Goal: Learn about a topic: Learn about a topic

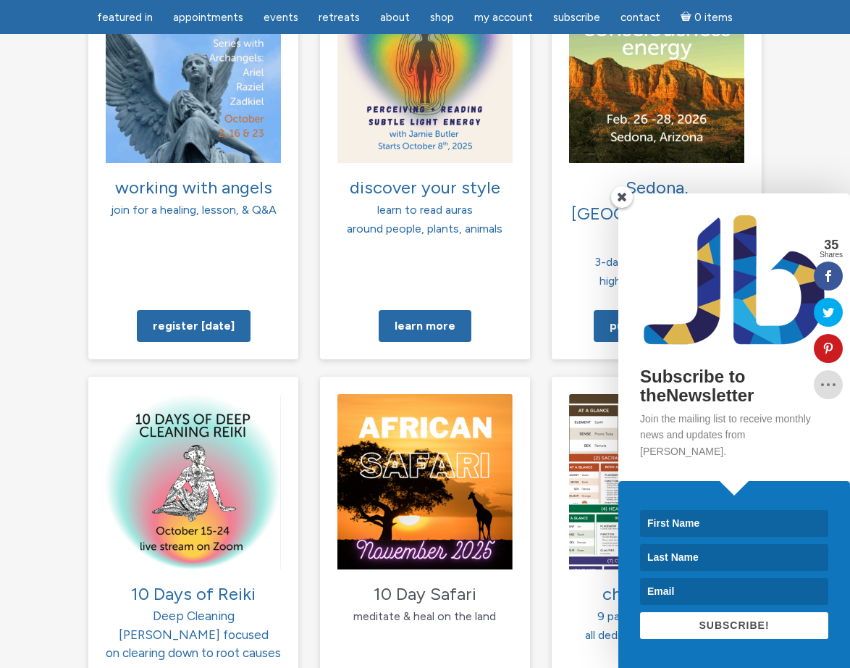
scroll to position [1239, 0]
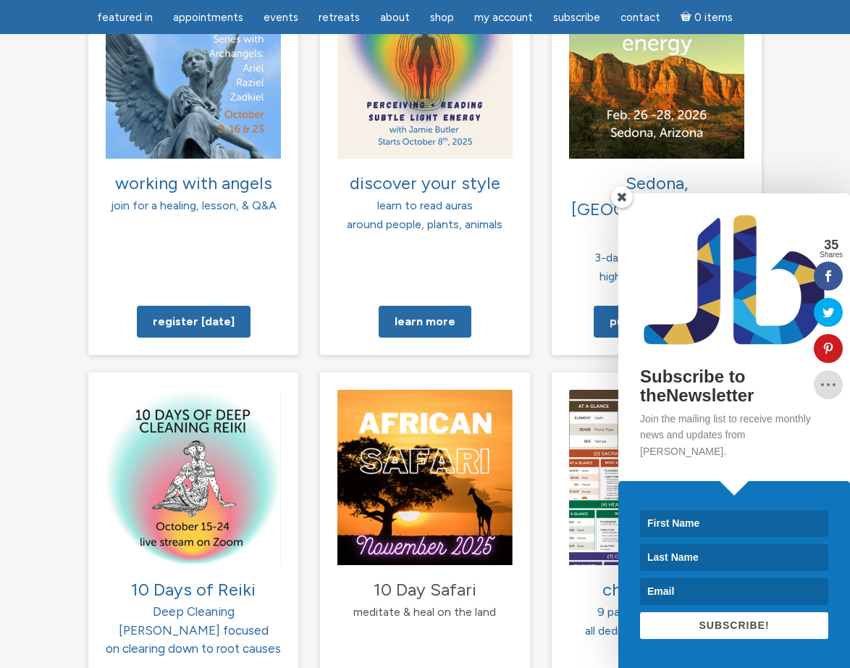
click at [621, 208] on span at bounding box center [622, 197] width 22 height 22
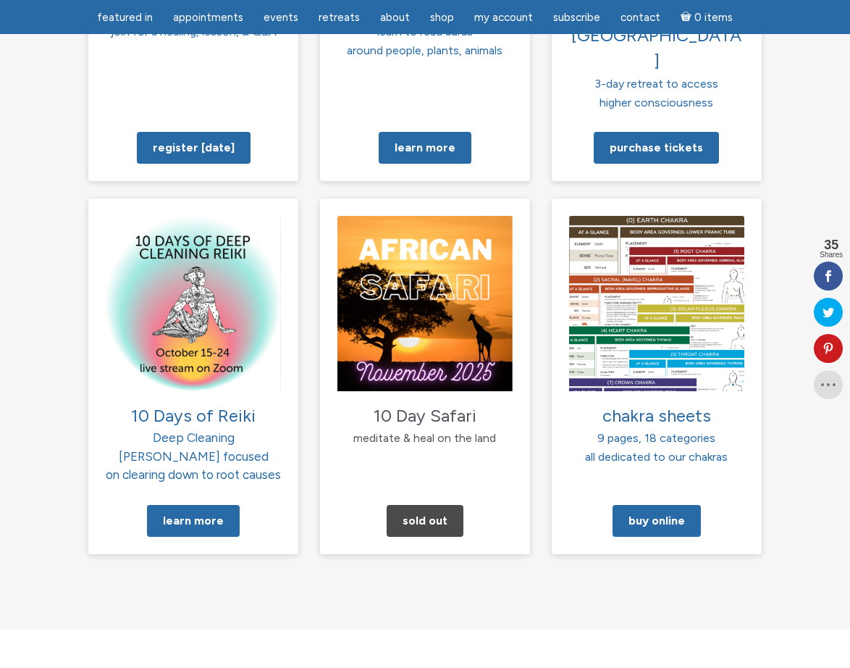
scroll to position [1417, 0]
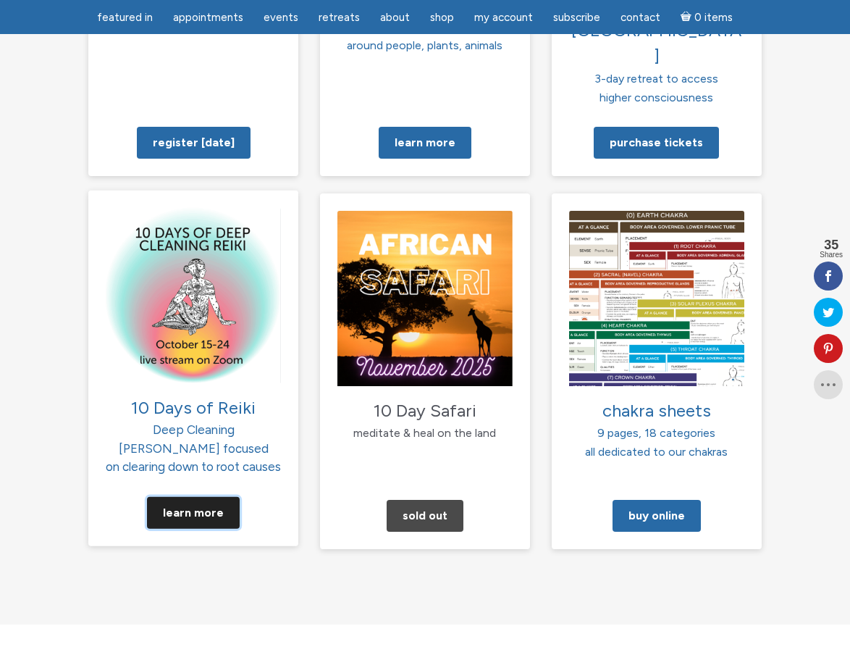
click at [212, 497] on link "Learn More" at bounding box center [193, 513] width 93 height 32
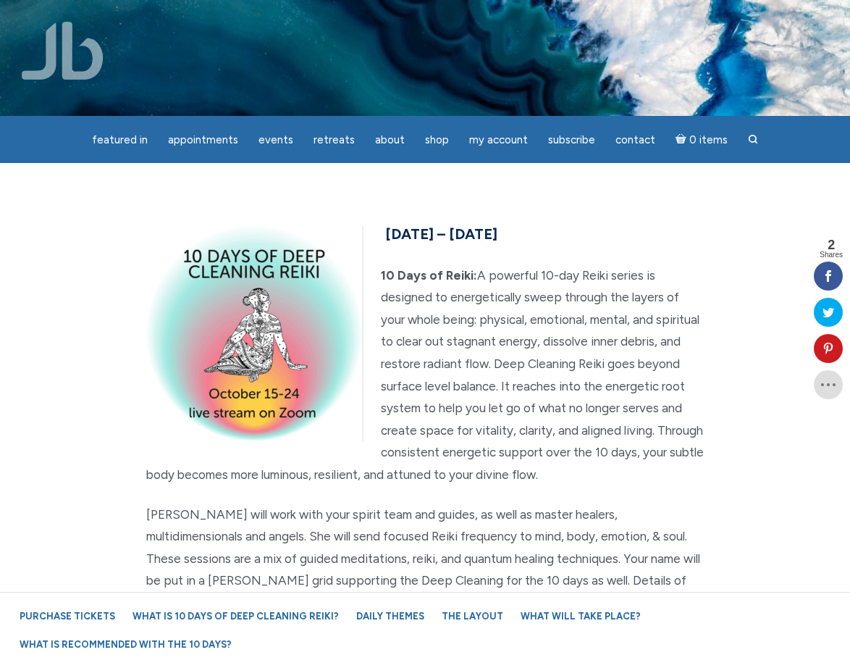
click at [611, 208] on section "[DATE] – [DATE] 10 Days of Reiki: A powerful 10-day Reiki series is designed to…" at bounding box center [425, 556] width 850 height 787
